Goal: Task Accomplishment & Management: Use online tool/utility

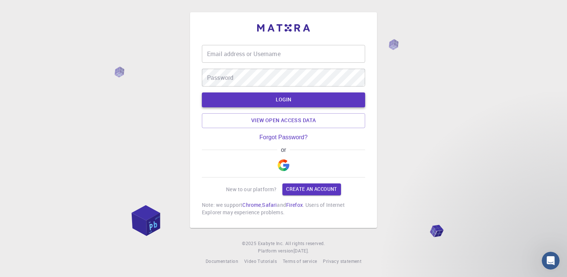
type input "ahmedesam22"
click at [284, 104] on button "LOGIN" at bounding box center [283, 99] width 163 height 15
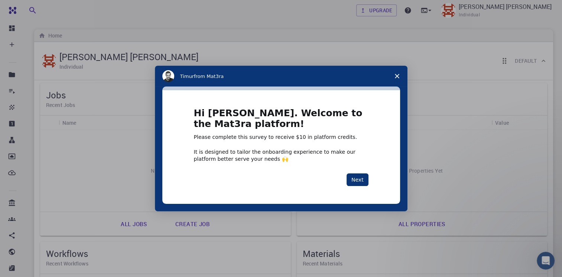
click at [394, 72] on span "Close survey" at bounding box center [396, 76] width 21 height 21
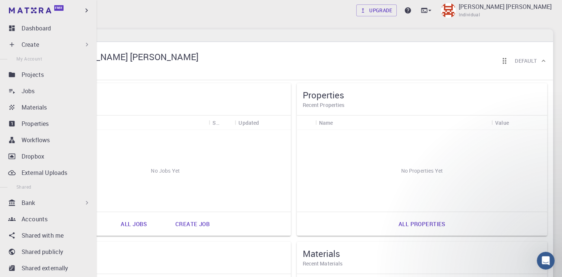
click at [46, 37] on div "Create" at bounding box center [50, 44] width 88 height 15
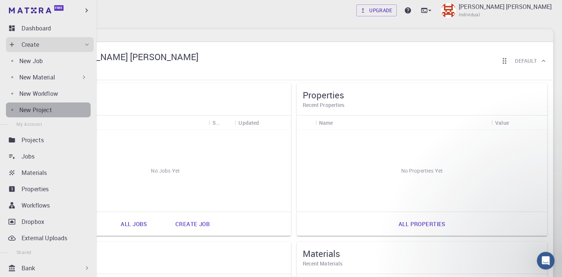
click at [62, 114] on div "New Project" at bounding box center [54, 109] width 71 height 9
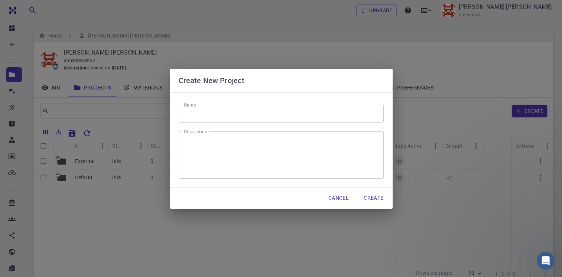
click at [198, 118] on input "Name" at bounding box center [281, 114] width 205 height 18
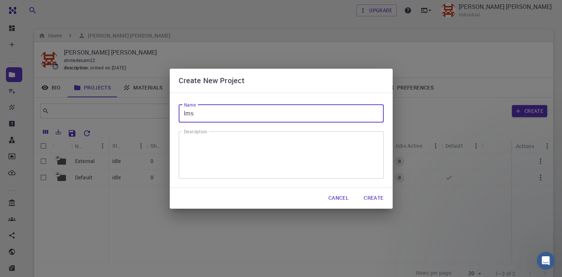
type input "lms"
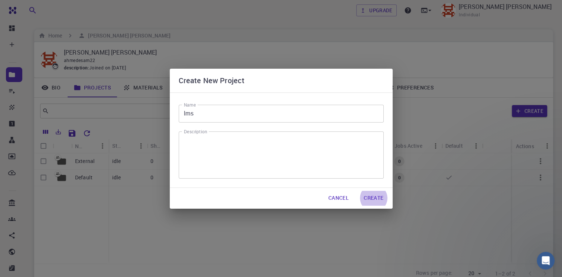
click at [357, 191] on button "Create" at bounding box center [373, 198] width 32 height 15
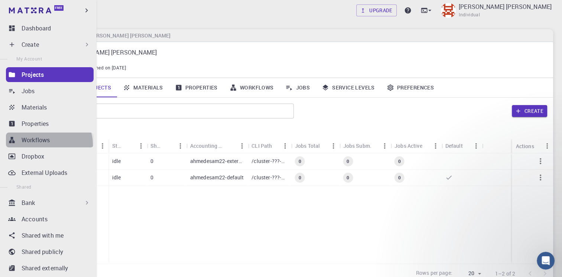
click at [48, 144] on link "Workflows" at bounding box center [50, 139] width 88 height 15
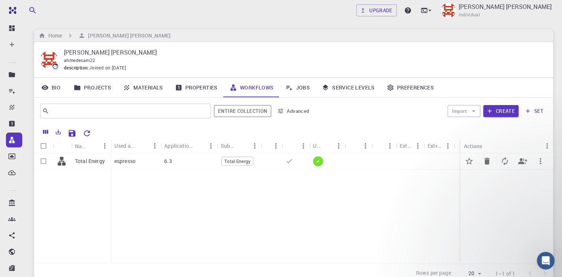
click at [95, 158] on p "Total Energy" at bounding box center [90, 160] width 30 height 7
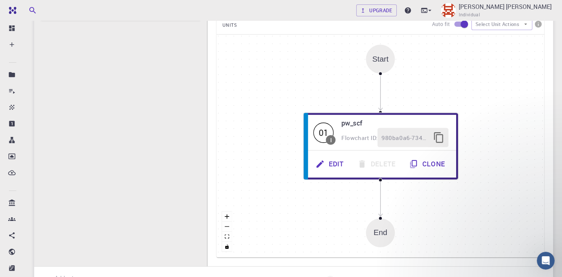
scroll to position [148, 0]
